Goal: Check status: Check status

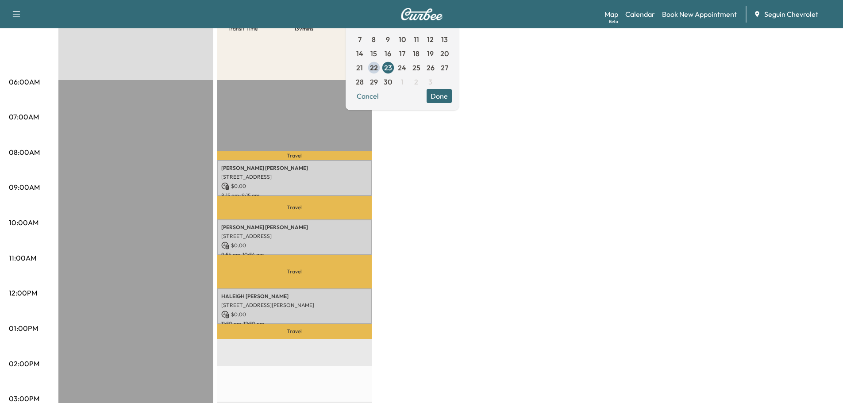
scroll to position [133, 0]
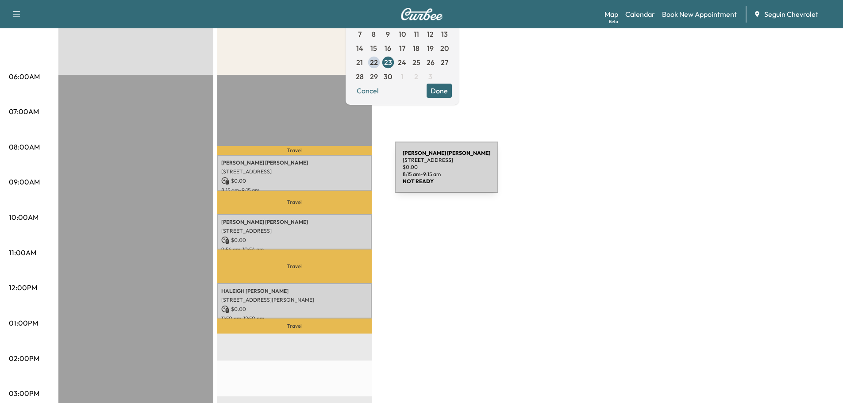
click at [328, 173] on p "[STREET_ADDRESS]" at bounding box center [294, 171] width 146 height 7
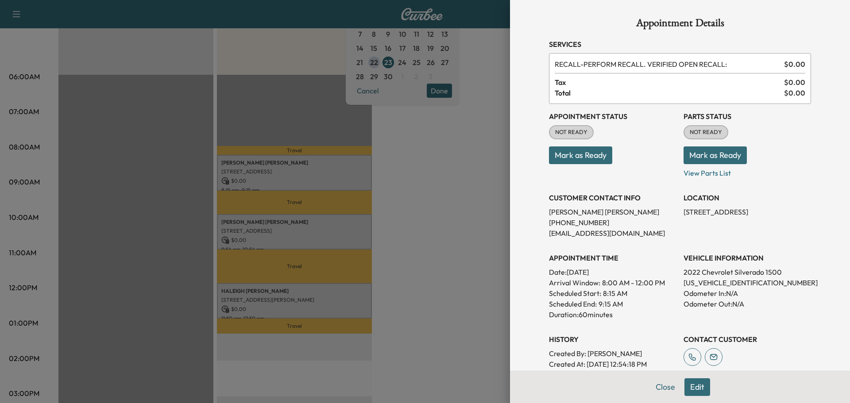
click at [487, 234] on div at bounding box center [425, 201] width 850 height 403
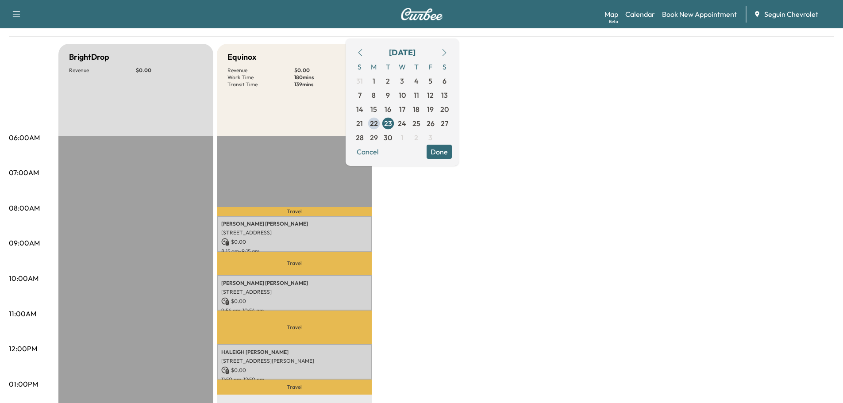
scroll to position [0, 0]
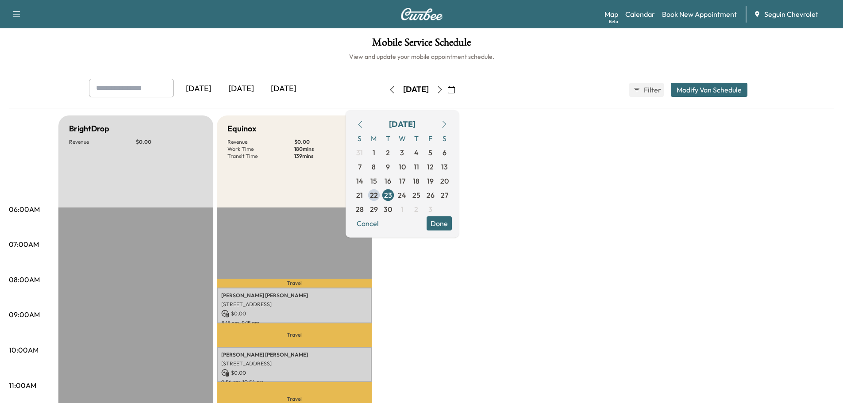
click at [243, 84] on div "[DATE]" at bounding box center [241, 89] width 42 height 20
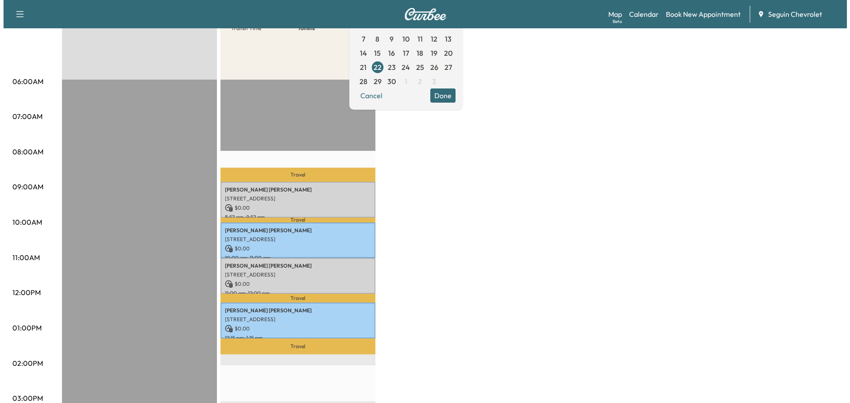
scroll to position [133, 0]
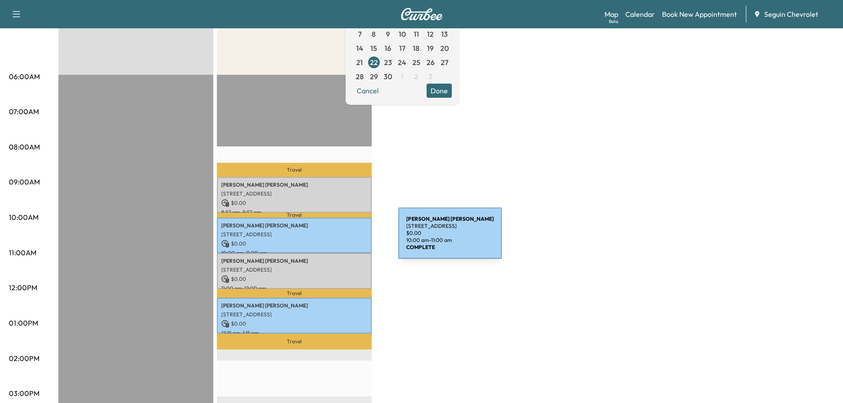
click at [332, 240] on p "$ 0.00" at bounding box center [294, 244] width 146 height 8
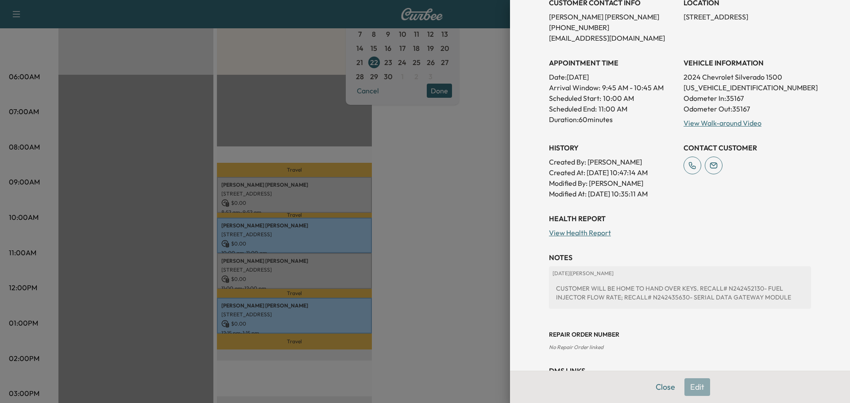
scroll to position [177, 0]
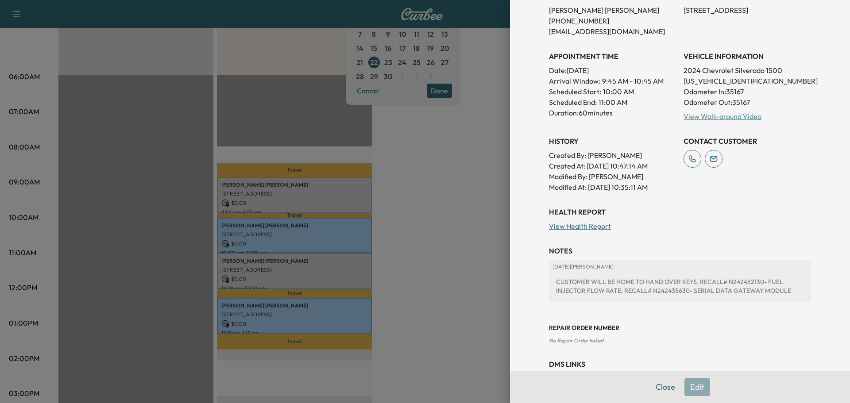
click at [709, 115] on link "View Walk-around Video" at bounding box center [723, 116] width 78 height 9
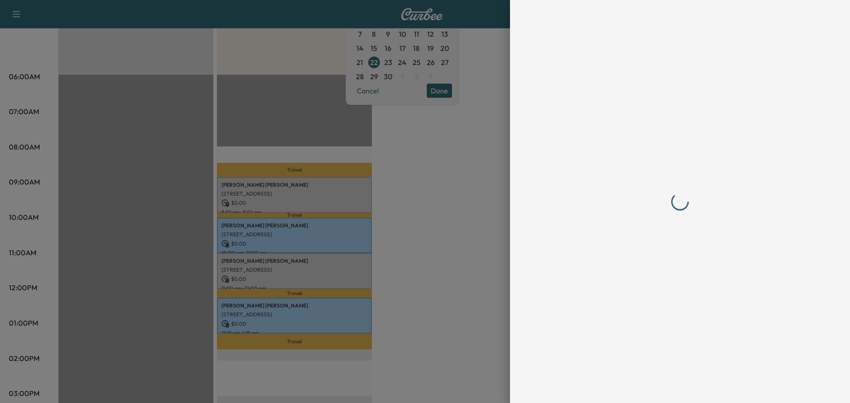
scroll to position [0, 0]
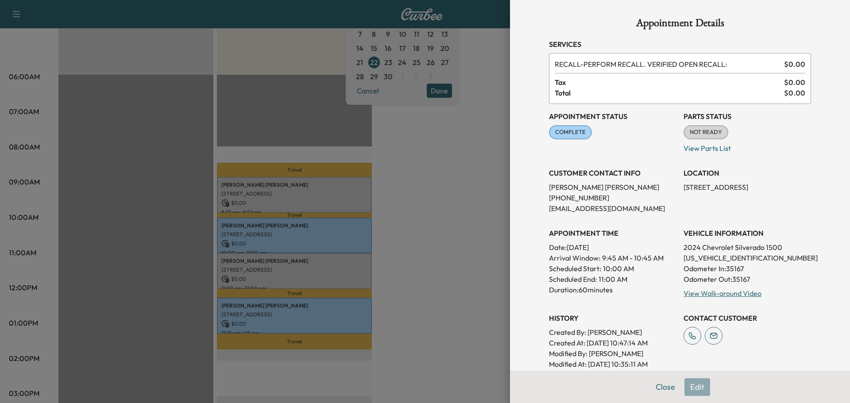
click at [342, 305] on div at bounding box center [425, 201] width 850 height 403
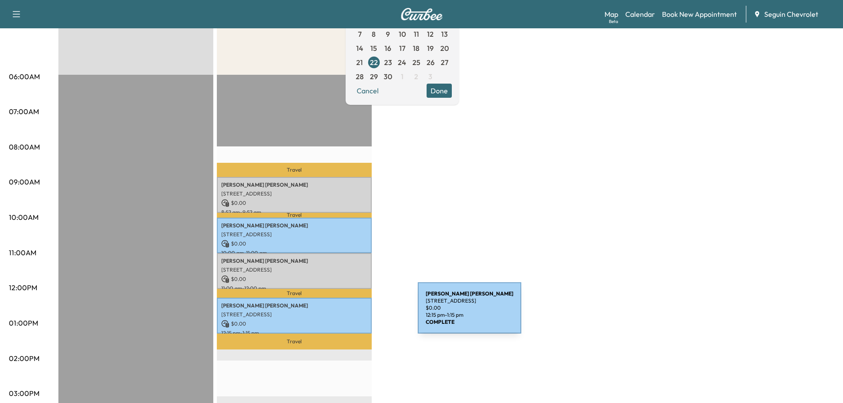
click at [351, 313] on p "[STREET_ADDRESS]" at bounding box center [294, 314] width 146 height 7
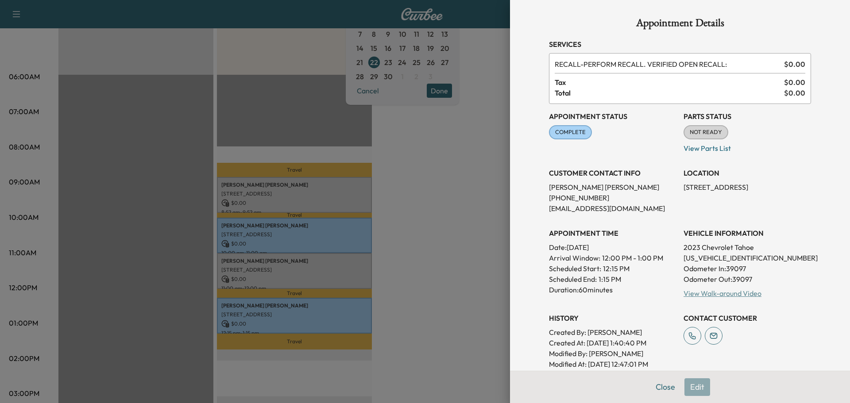
click at [717, 293] on link "View Walk-around Video" at bounding box center [723, 293] width 78 height 9
